Goal: Information Seeking & Learning: Learn about a topic

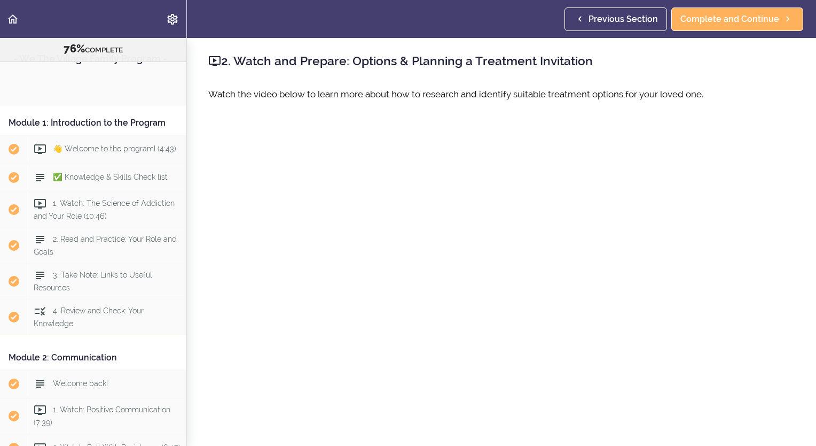
scroll to position [2059, 0]
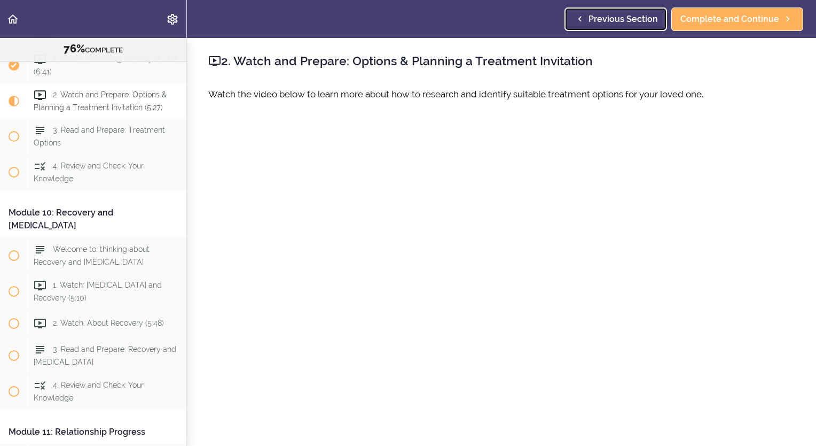
click at [633, 16] on span "Previous Section" at bounding box center [623, 19] width 69 height 13
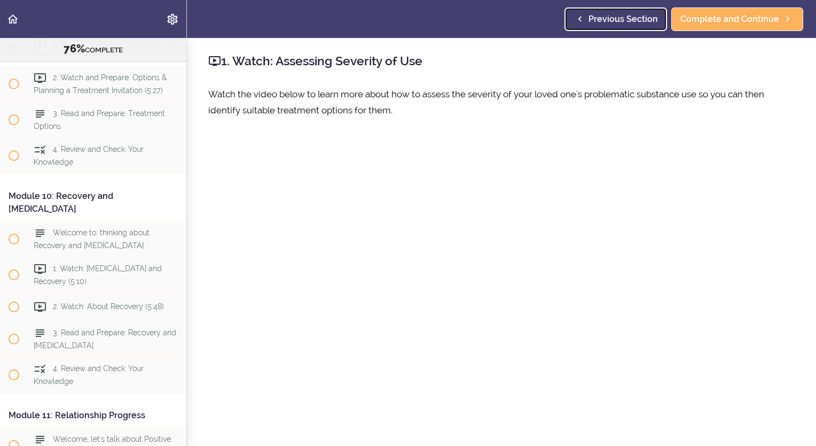
scroll to position [2075, 0]
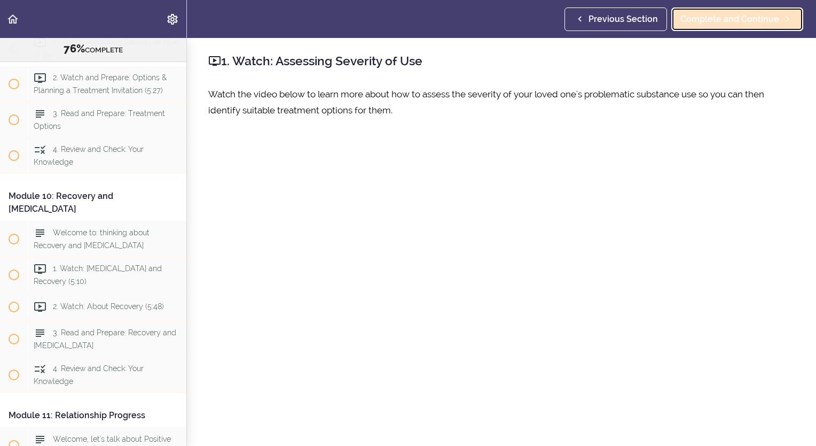
click at [701, 19] on span "Complete and Continue" at bounding box center [730, 19] width 99 height 13
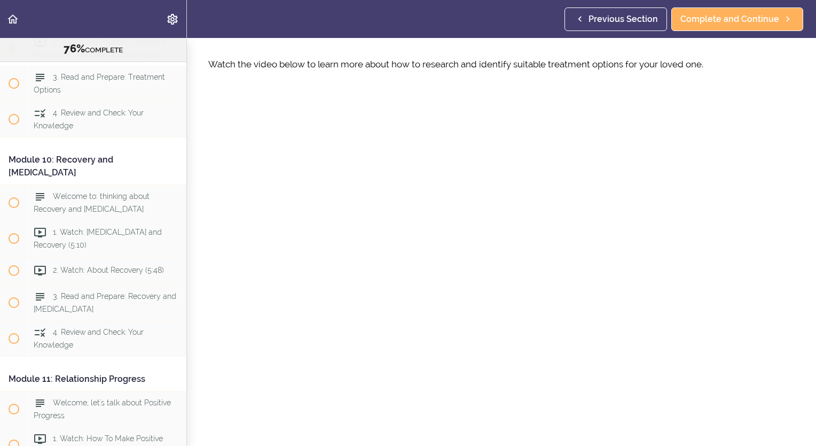
scroll to position [37, 0]
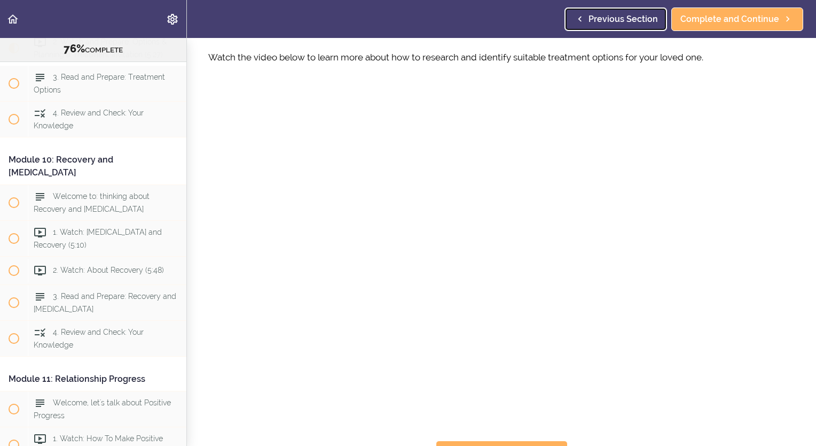
click at [603, 18] on span "Previous Section" at bounding box center [623, 19] width 69 height 13
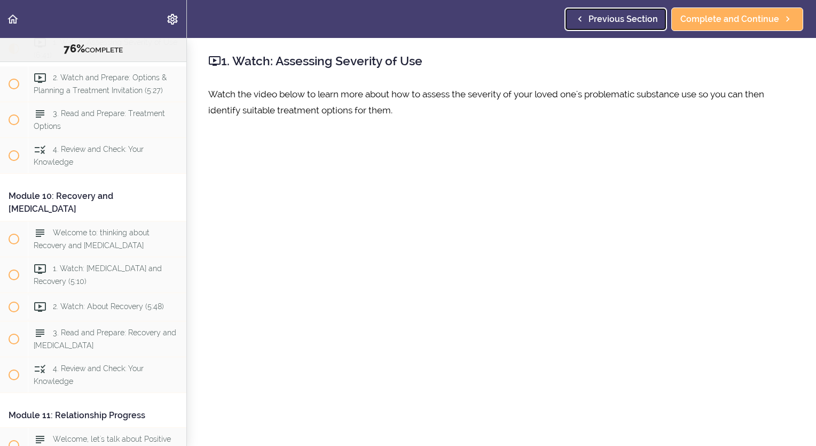
scroll to position [21, 0]
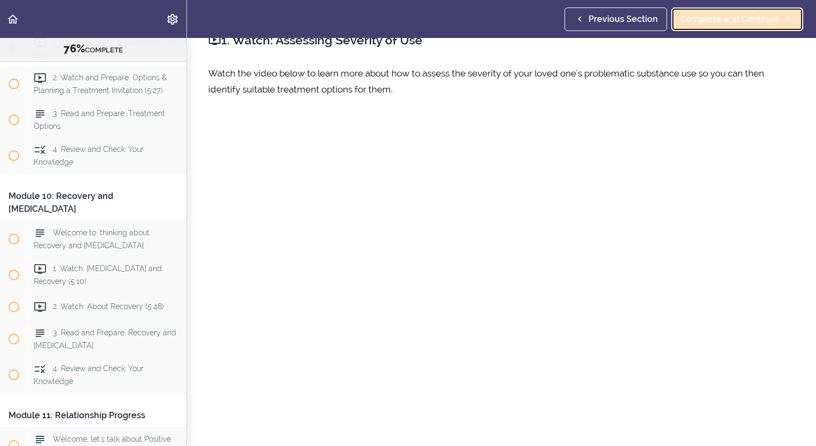
click at [720, 19] on span "Complete and Continue" at bounding box center [730, 19] width 99 height 13
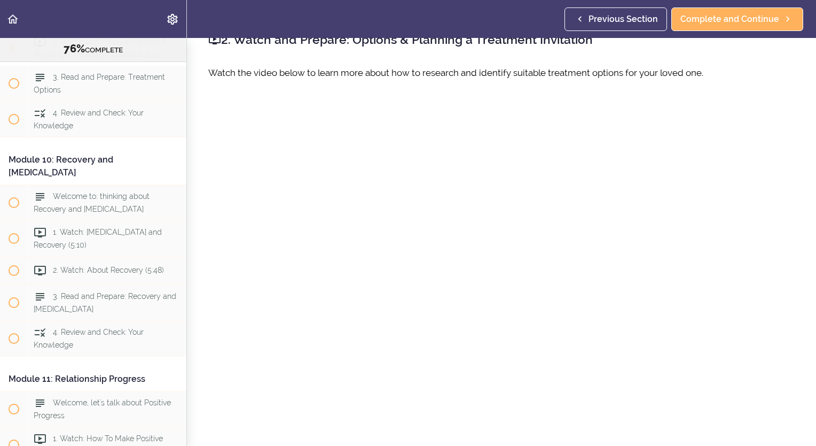
scroll to position [58, 0]
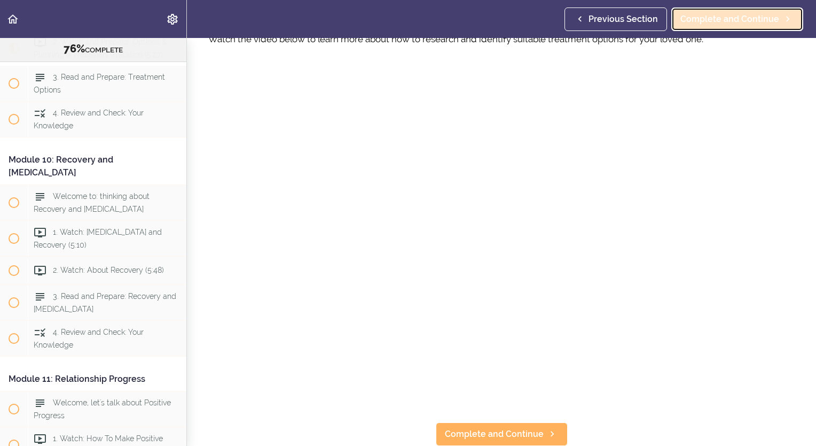
click at [738, 16] on span "Complete and Continue" at bounding box center [730, 19] width 99 height 13
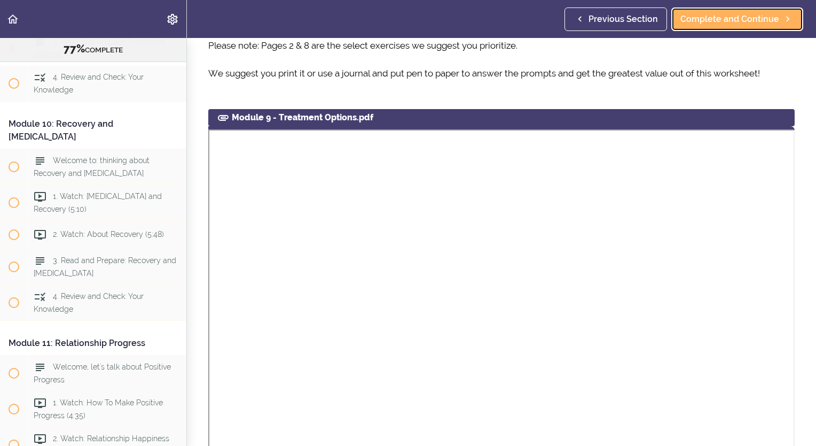
scroll to position [360, 0]
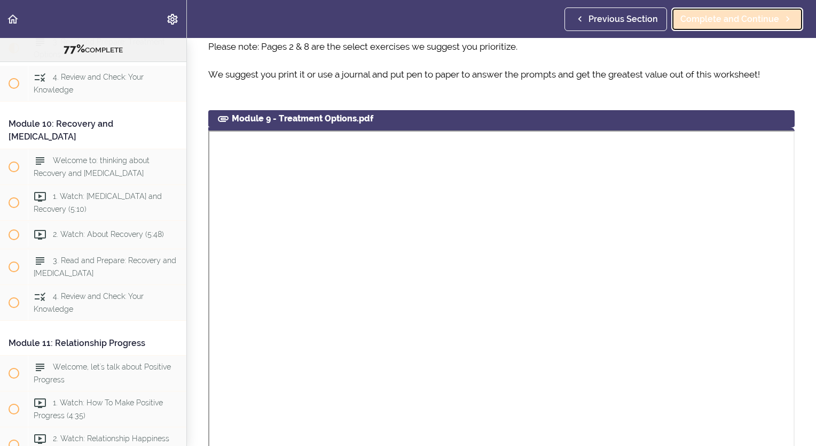
click at [727, 20] on span "Complete and Continue" at bounding box center [730, 19] width 99 height 13
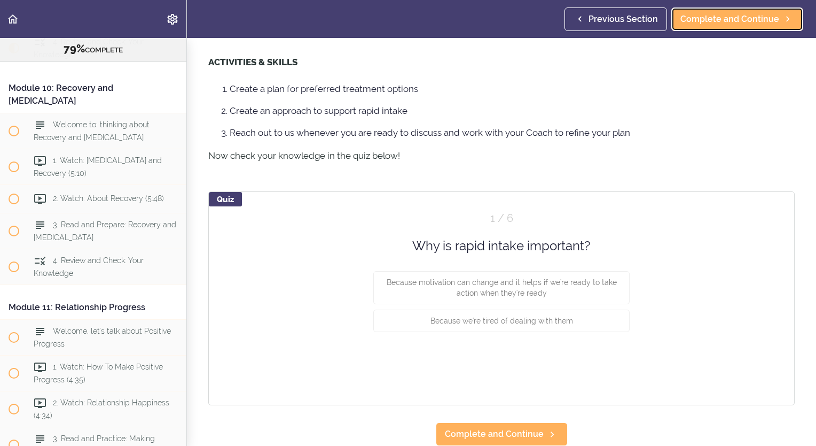
scroll to position [551, 0]
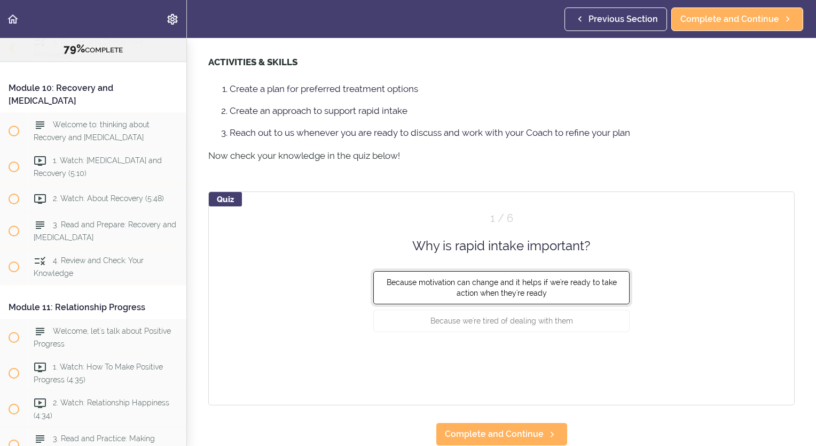
click at [498, 278] on span "Because motivation can change and it helps if we're ready to take action when t…" at bounding box center [502, 287] width 230 height 19
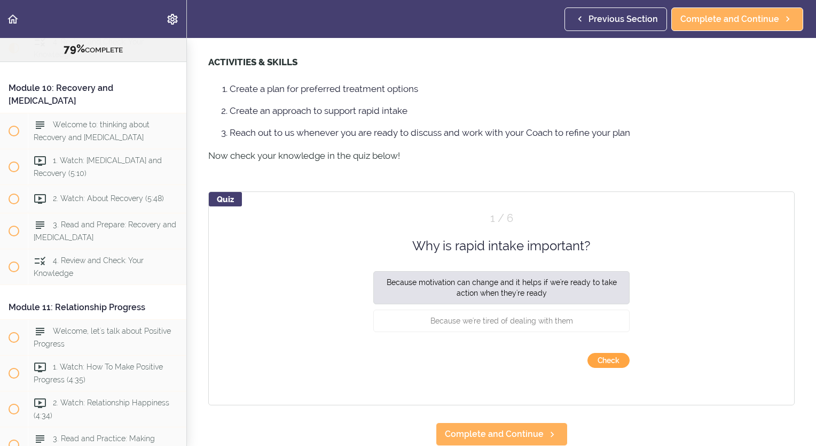
click at [602, 353] on button "Check" at bounding box center [609, 360] width 42 height 15
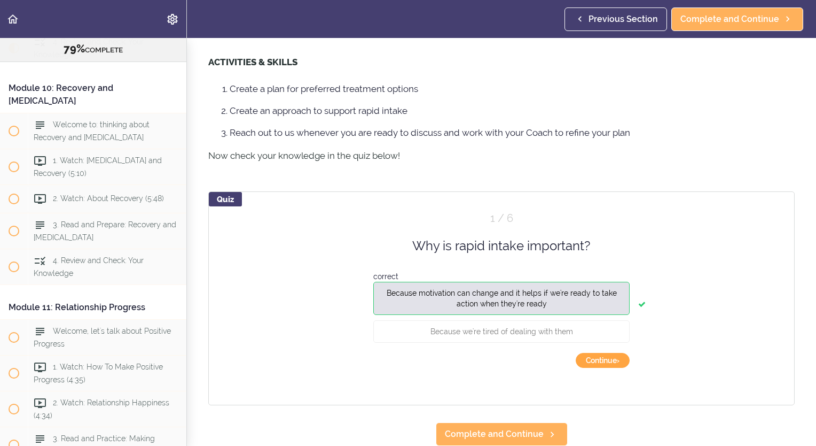
click at [590, 353] on button "Continue ›" at bounding box center [603, 360] width 54 height 15
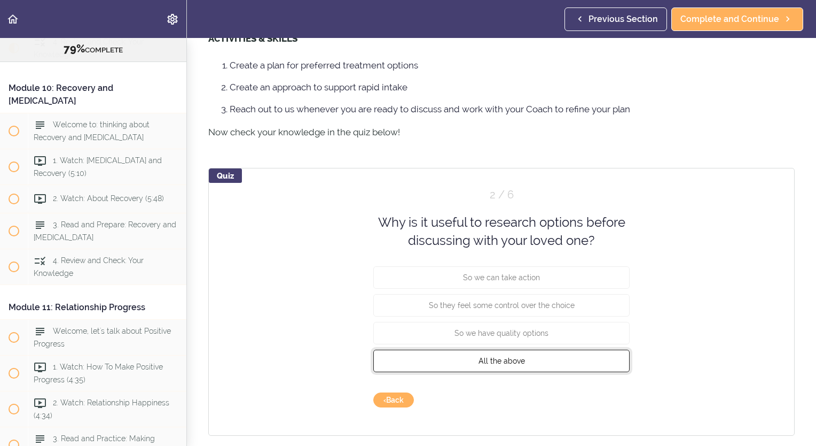
click at [510, 364] on span "All the above" at bounding box center [502, 360] width 46 height 9
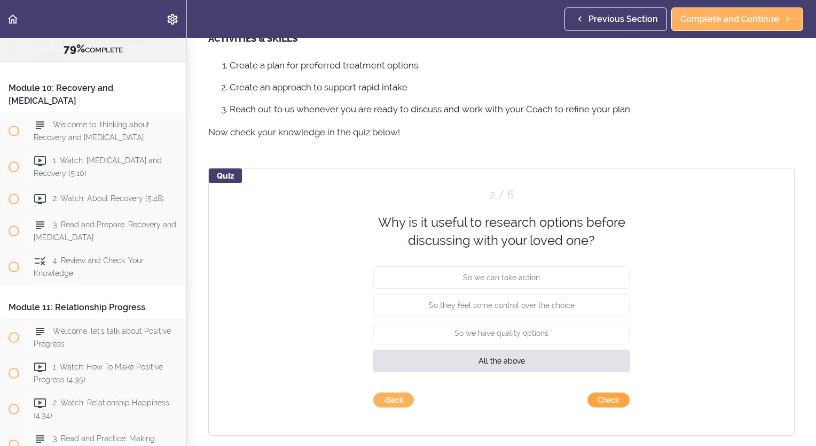
click at [617, 407] on button "Check" at bounding box center [609, 399] width 42 height 15
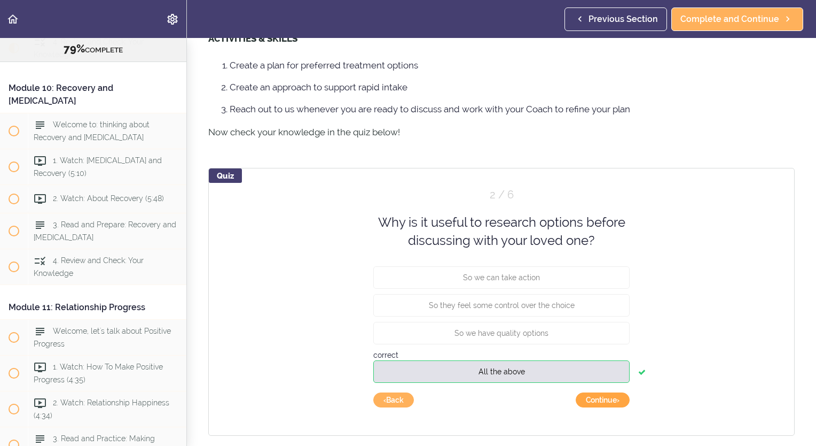
click at [592, 407] on button "Continue ›" at bounding box center [603, 399] width 54 height 15
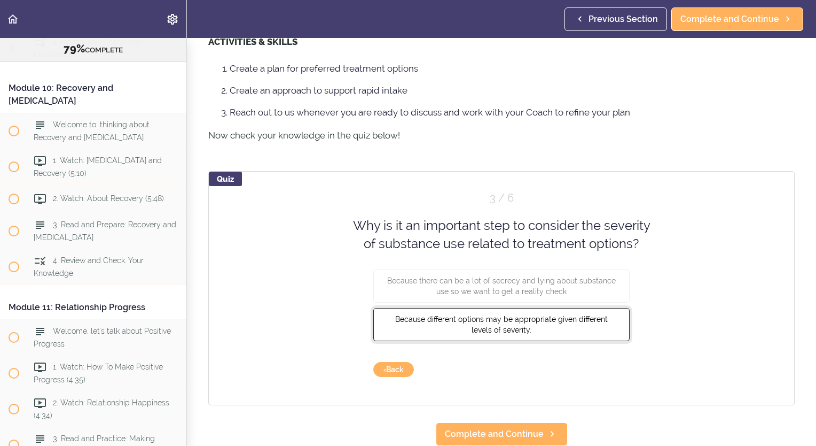
click at [504, 332] on span "Because different options may be appropriate given different levels of severity." at bounding box center [501, 323] width 213 height 19
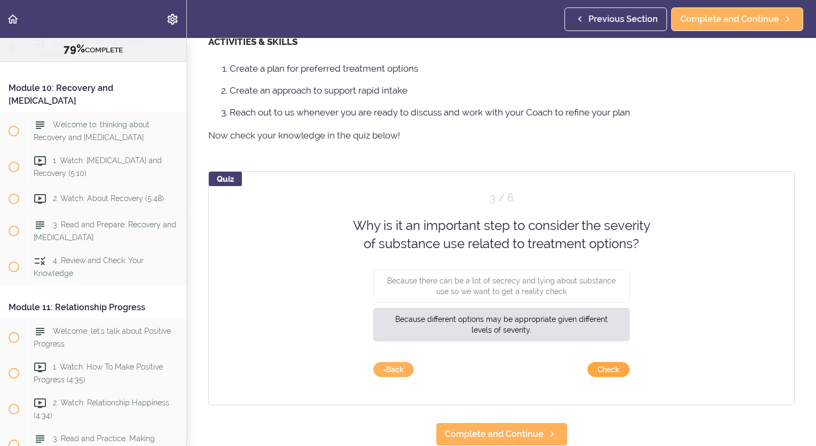
click at [603, 377] on button "Check" at bounding box center [609, 369] width 42 height 15
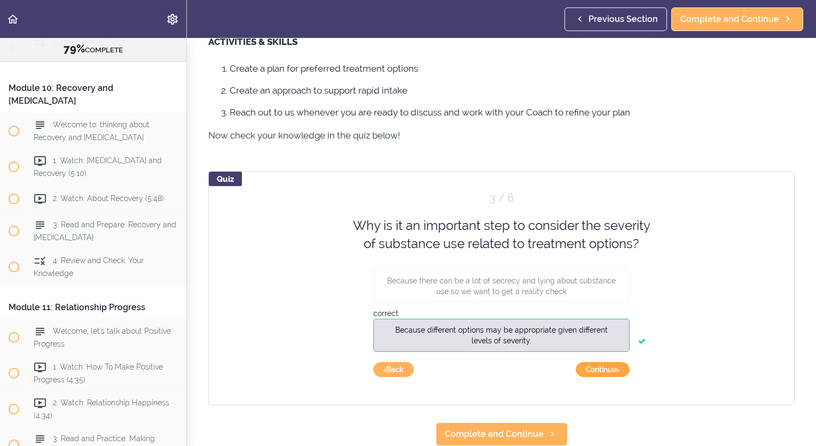
click at [608, 377] on button "Continue ›" at bounding box center [603, 369] width 54 height 15
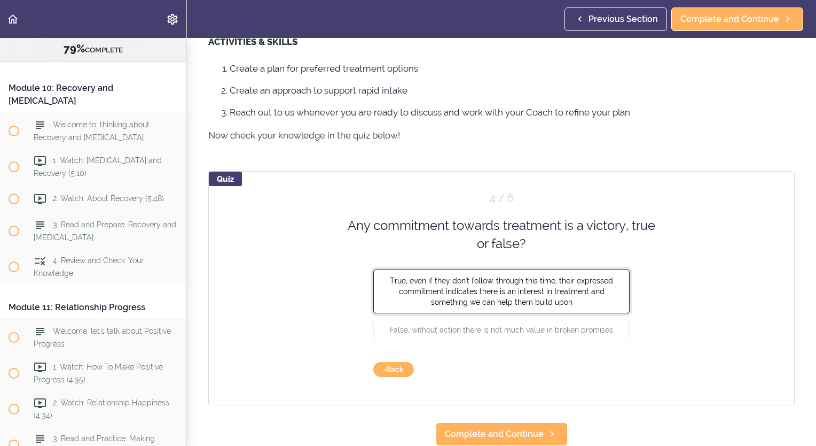
click at [454, 296] on span "True, even if they don't follow. through this time, their expressed commitment …" at bounding box center [501, 291] width 223 height 30
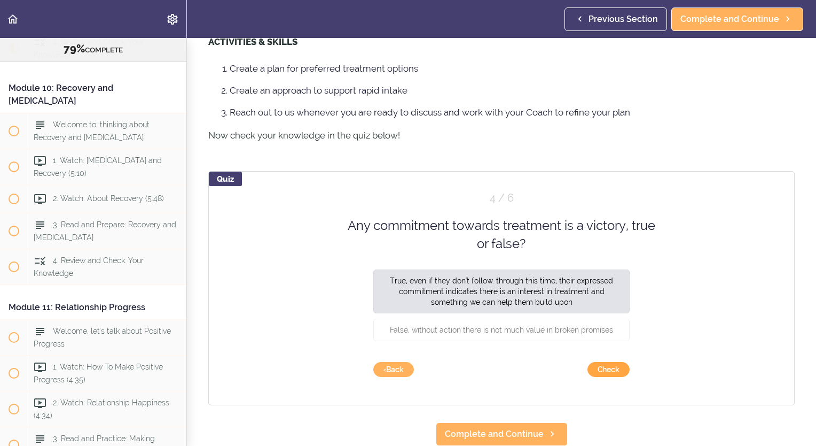
click at [607, 377] on button "Check" at bounding box center [609, 369] width 42 height 15
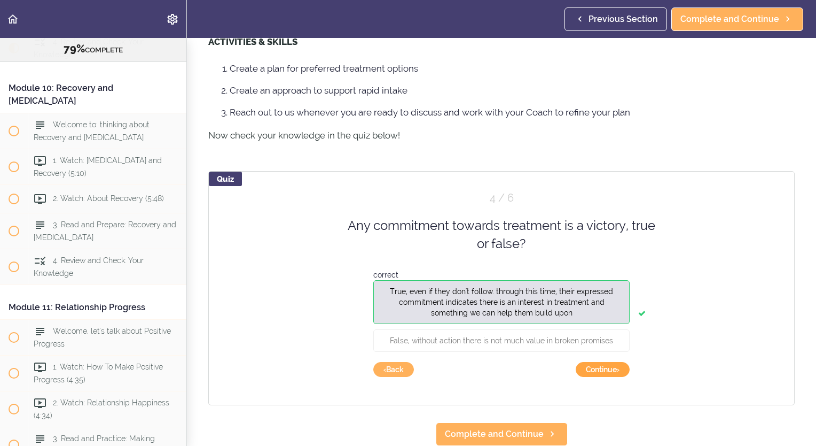
click at [607, 377] on button "Continue ›" at bounding box center [603, 369] width 54 height 15
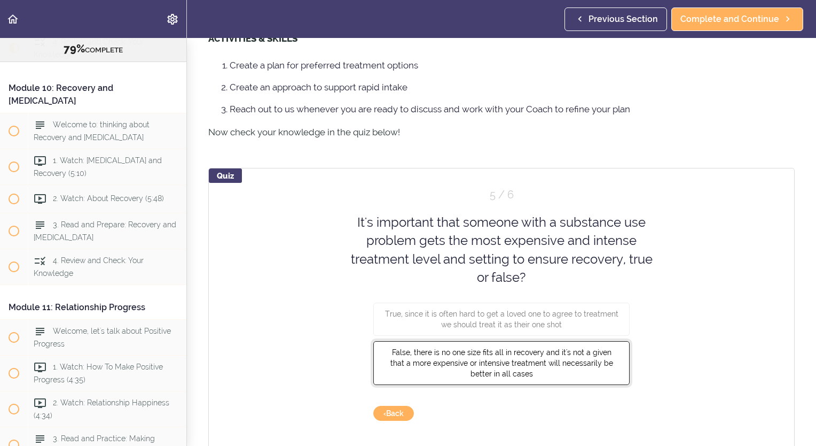
click at [514, 369] on span "False, there is no one size fits all in recovery and it's not a given that a mo…" at bounding box center [502, 363] width 223 height 30
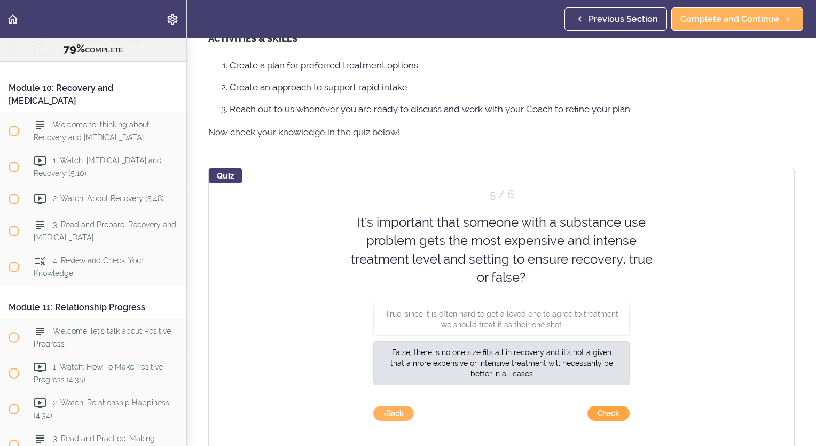
click at [607, 420] on button "Check" at bounding box center [609, 413] width 42 height 15
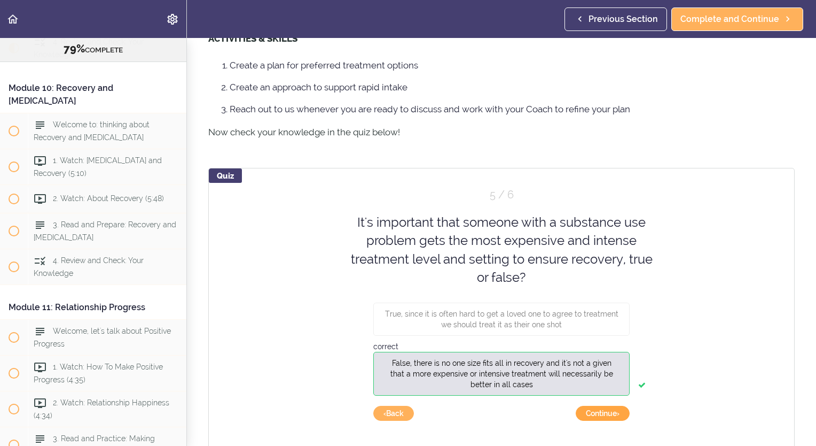
click at [602, 420] on button "Continue ›" at bounding box center [603, 413] width 54 height 15
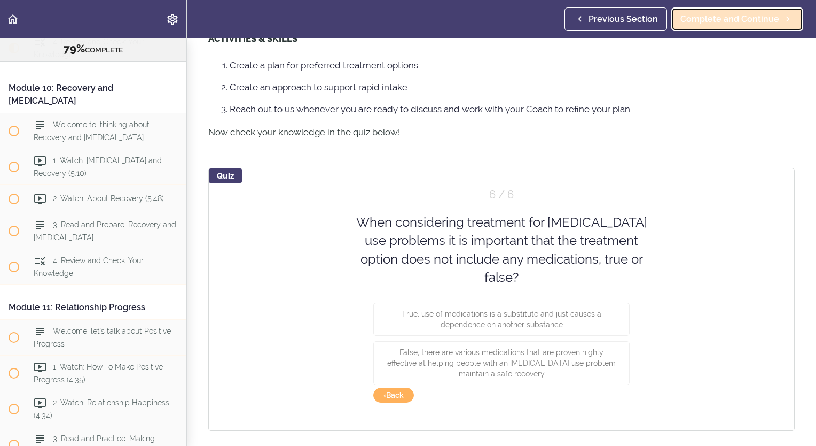
click at [737, 18] on span "Complete and Continue" at bounding box center [730, 19] width 99 height 13
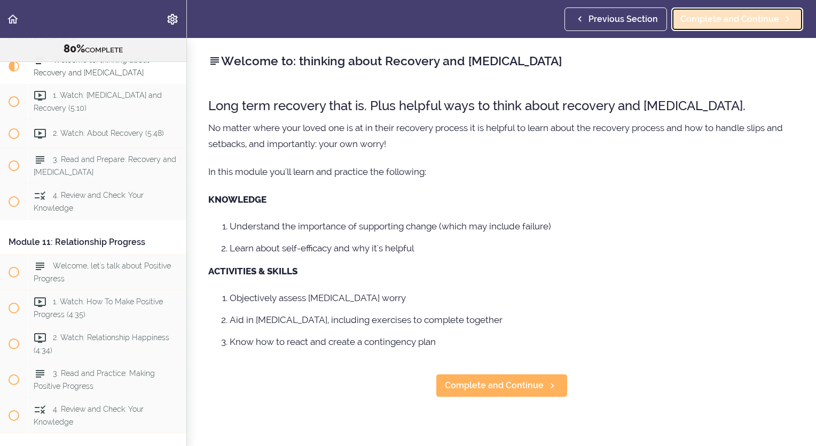
scroll to position [2252, 0]
